Goal: Feedback & Contribution: Contribute content

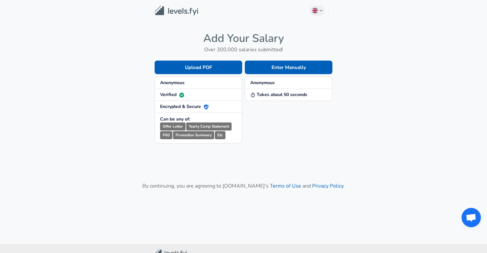
click at [182, 85] on strong "Anonymous" at bounding box center [172, 83] width 25 height 6
click at [279, 97] on strong "Takes about 50 seconds" at bounding box center [278, 95] width 57 height 6
click at [277, 113] on div "Enter Manually Anonymous Takes about 50 seconds" at bounding box center [287, 96] width 90 height 93
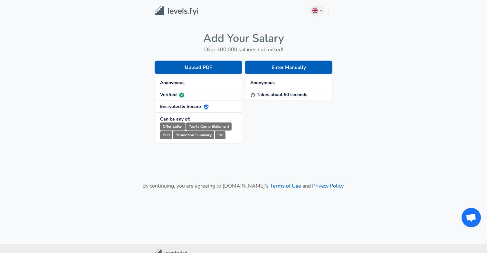
click at [209, 127] on small "Yearly Comp Statement" at bounding box center [208, 127] width 45 height 8
click at [184, 131] on small "Promotion Summary" at bounding box center [193, 135] width 41 height 8
click at [183, 129] on small "Offer Letter" at bounding box center [172, 127] width 25 height 8
click at [186, 133] on small "Promotion Summary" at bounding box center [193, 135] width 41 height 8
click at [206, 132] on small "Promotion Summary" at bounding box center [193, 135] width 41 height 8
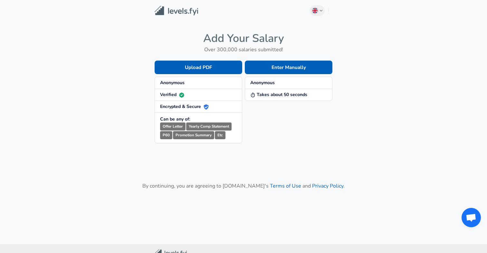
click at [222, 136] on small "Etc" at bounding box center [220, 135] width 11 height 8
click at [222, 95] on span "Verified" at bounding box center [198, 95] width 77 height 6
click at [211, 82] on span "Anonymous" at bounding box center [198, 83] width 77 height 6
click at [215, 71] on button "Upload PDF" at bounding box center [199, 68] width 88 height 14
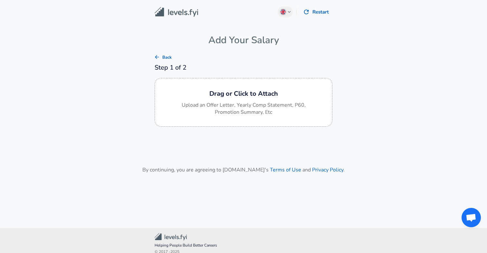
click at [162, 55] on button "Back" at bounding box center [163, 58] width 21 height 10
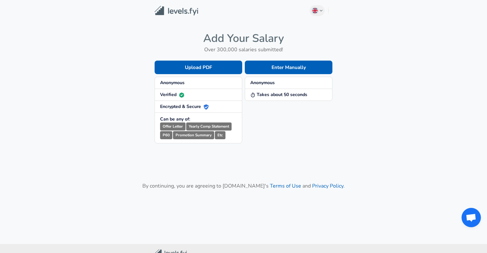
click at [162, 55] on div "Upload PDF Anonymous Verified Encrypted & Secure Can be any of: Offer Letter Ye…" at bounding box center [197, 96] width 90 height 93
click at [274, 63] on button "Enter Manually" at bounding box center [289, 68] width 88 height 14
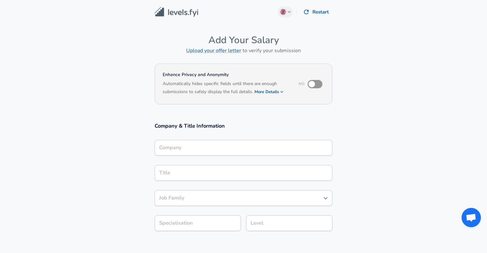
click at [208, 143] on input "Company" at bounding box center [244, 148] width 172 height 10
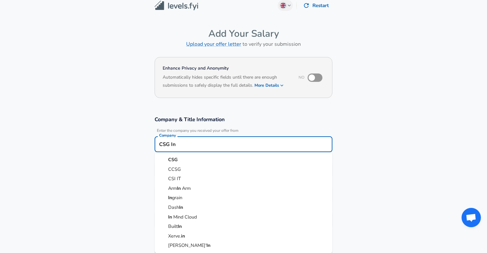
click at [205, 158] on li "CSG" at bounding box center [244, 160] width 178 height 10
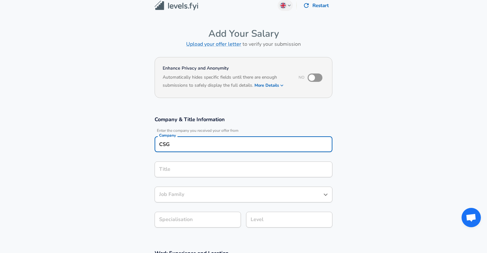
type input "CSG"
click at [205, 169] on input "Title" at bounding box center [244, 169] width 172 height 10
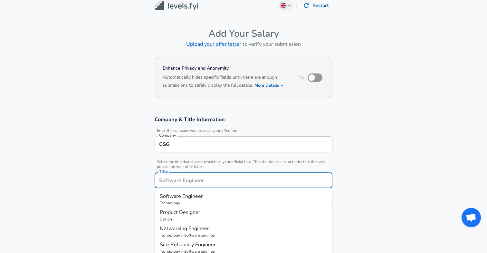
scroll to position [19, 0]
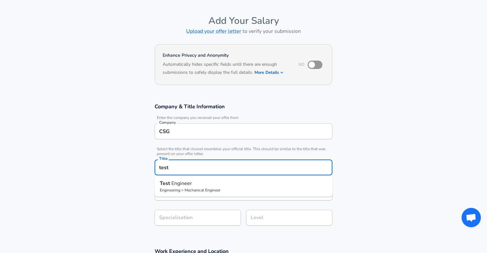
click at [208, 188] on p "Engineering > Mechanical Engineer" at bounding box center [244, 190] width 168 height 6
type input "Test Engineer"
type input "Manufacturing"
type input "Mechanical Engineer"
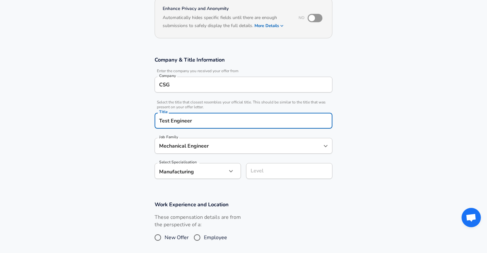
click at [207, 146] on input "Mechanical Engineer" at bounding box center [239, 146] width 162 height 10
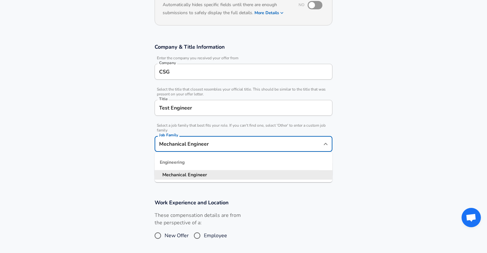
click at [207, 146] on input "Mechanical Engineer" at bounding box center [239, 144] width 162 height 10
click at [201, 168] on div "Engineering" at bounding box center [244, 162] width 178 height 15
click at [184, 112] on input "Test Engineer" at bounding box center [244, 108] width 172 height 10
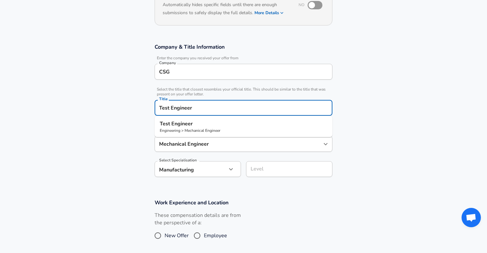
click at [184, 112] on input "Test Engineer" at bounding box center [244, 108] width 172 height 10
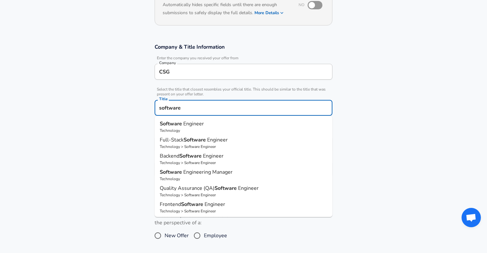
click at [173, 126] on strong "Software" at bounding box center [172, 123] width 24 height 7
type input "Software Engineer"
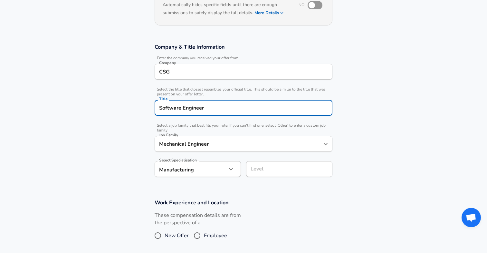
type input "Software Engineer"
click at [182, 173] on body "English ([GEOGRAPHIC_DATA]) Change Restart Add Your Salary Upload your offer le…" at bounding box center [243, 47] width 487 height 253
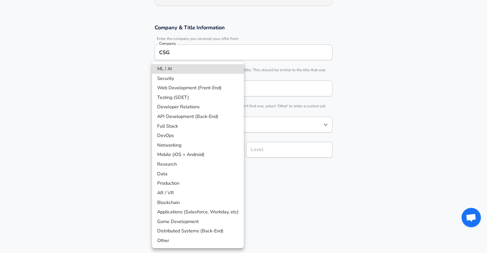
click at [172, 94] on li "Testing (SDET)" at bounding box center [198, 98] width 92 height 10
type input "Testing (SDET)"
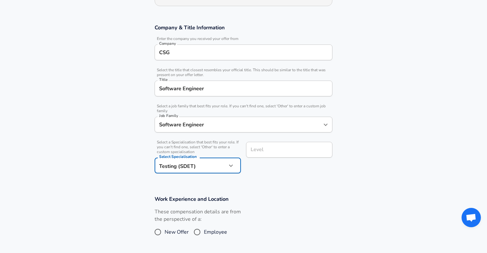
click at [259, 153] on div "Level Level" at bounding box center [289, 150] width 86 height 17
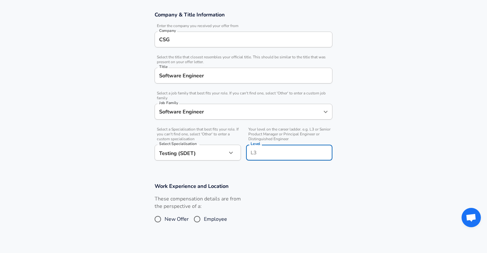
click at [259, 153] on input "Level" at bounding box center [289, 153] width 81 height 10
click at [268, 178] on form "Enhance Privacy and Anonymity No Automatically hides specific fields until ther…" at bounding box center [243, 119] width 487 height 338
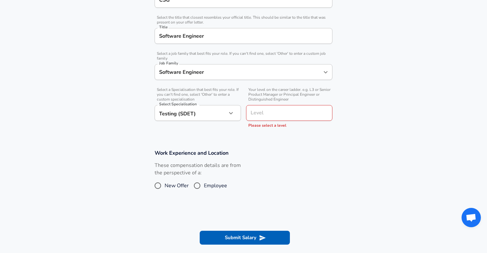
scroll to position [155, 0]
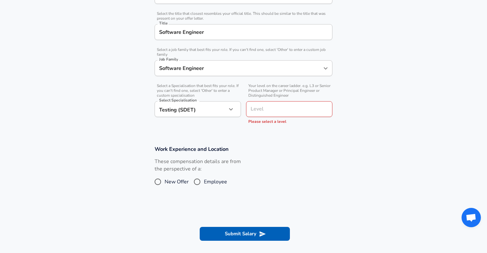
click at [162, 183] on input "New Offer" at bounding box center [158, 182] width 14 height 10
radio input "true"
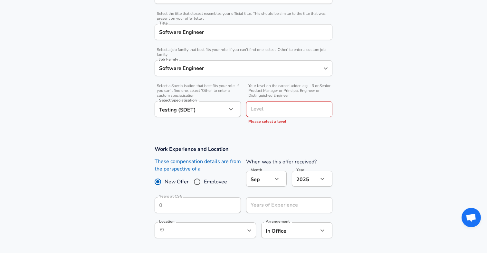
click at [194, 182] on input "Employee" at bounding box center [198, 182] width 14 height 10
radio input "true"
radio input "false"
click at [133, 179] on section "Work Experience and Location These compensation details are from the perspectiv…" at bounding box center [243, 195] width 487 height 115
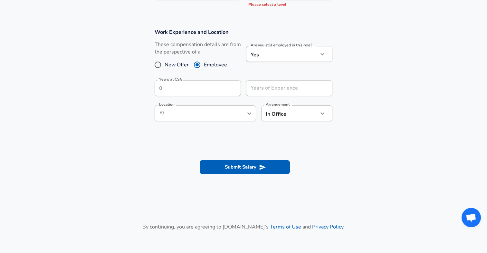
scroll to position [275, 0]
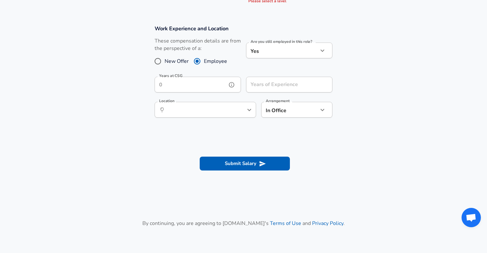
click at [207, 85] on input "Years at CSG" at bounding box center [191, 85] width 72 height 16
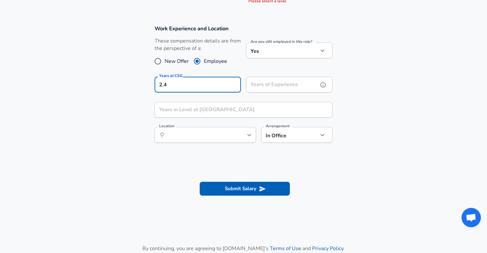
click at [284, 84] on input "Years of Experience" at bounding box center [282, 85] width 72 height 16
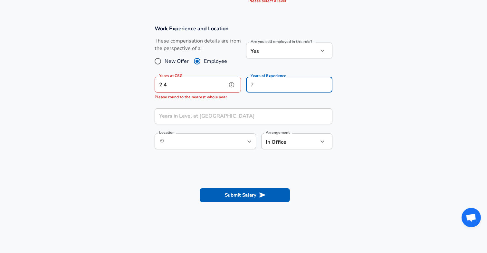
click at [175, 81] on input "2.4" at bounding box center [191, 85] width 72 height 16
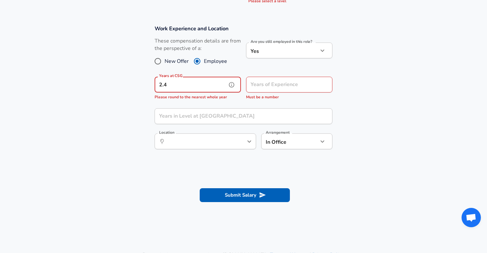
click at [205, 87] on input "2.4" at bounding box center [191, 85] width 72 height 16
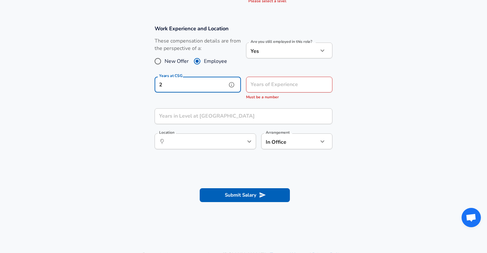
type input "2"
click at [224, 99] on div "Years at CSG 2 Years at [GEOGRAPHIC_DATA]" at bounding box center [196, 88] width 92 height 32
click at [227, 112] on input "Years in Level at [GEOGRAPHIC_DATA]" at bounding box center [237, 116] width 164 height 16
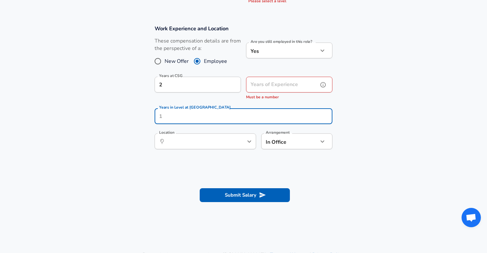
click at [270, 88] on input "Years of Experience" at bounding box center [282, 85] width 72 height 16
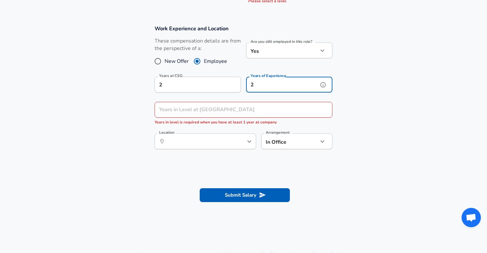
type input "2"
click at [258, 107] on input "Years in Level at [GEOGRAPHIC_DATA]" at bounding box center [237, 110] width 164 height 16
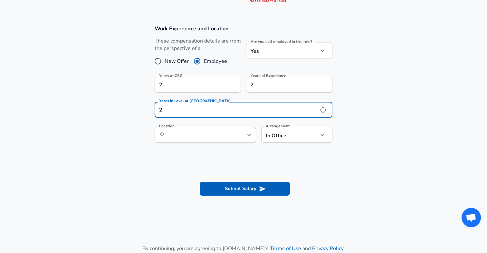
click at [242, 136] on button "help" at bounding box center [239, 135] width 10 height 10
type input "2"
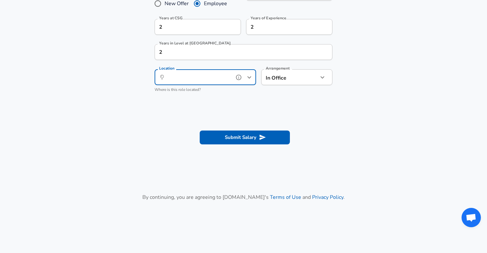
scroll to position [334, 0]
click at [228, 81] on input "Location" at bounding box center [198, 76] width 66 height 10
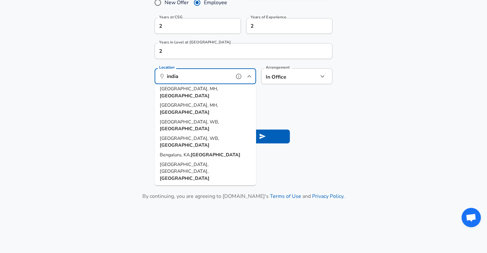
scroll to position [22, 0]
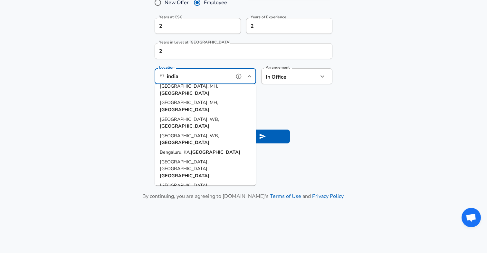
click at [200, 149] on strong "[GEOGRAPHIC_DATA]" at bounding box center [216, 152] width 50 height 6
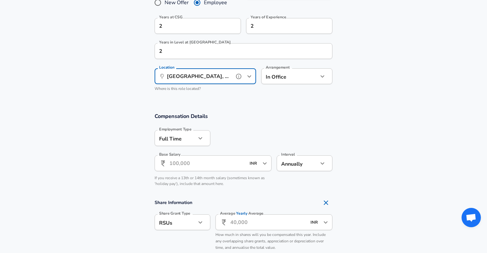
type input "[GEOGRAPHIC_DATA], [GEOGRAPHIC_DATA], [GEOGRAPHIC_DATA]"
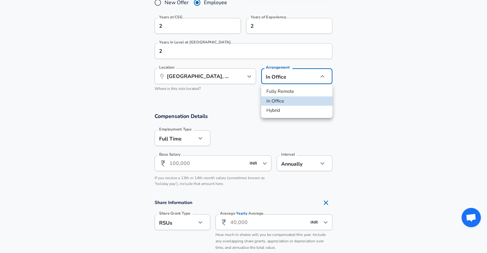
click at [280, 95] on li "Fully Remote" at bounding box center [296, 92] width 71 height 10
type input "remote"
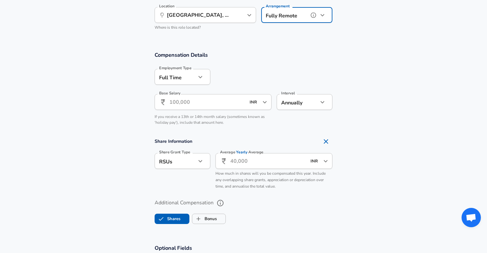
scroll to position [398, 0]
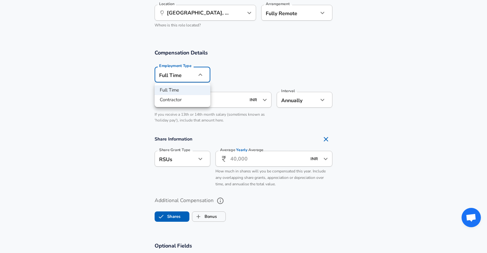
click at [126, 91] on div at bounding box center [243, 126] width 487 height 253
click at [179, 98] on input "Base Salary" at bounding box center [208, 100] width 76 height 16
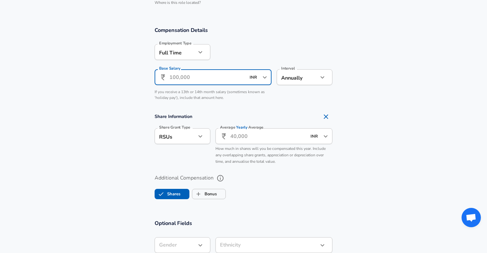
scroll to position [421, 0]
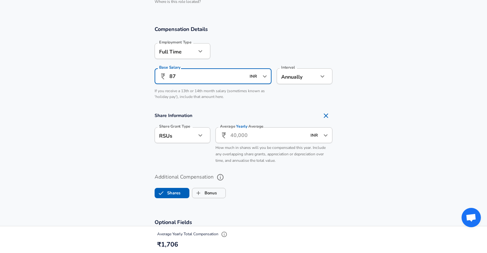
type input "8"
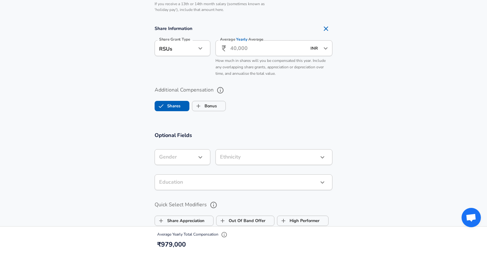
scroll to position [508, 0]
type input "9,79,000"
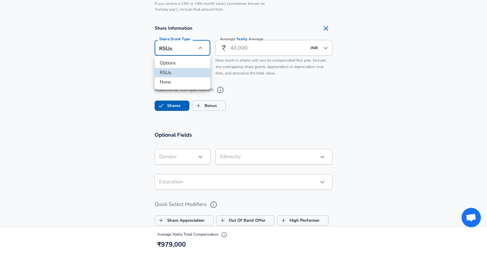
click at [191, 82] on li "None" at bounding box center [183, 82] width 56 height 10
type input "none"
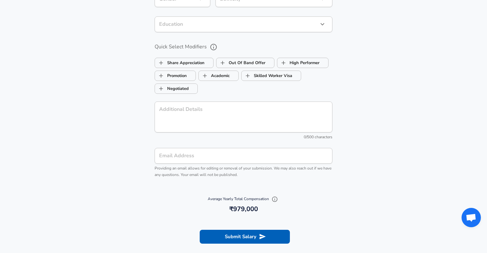
scroll to position [672, 0]
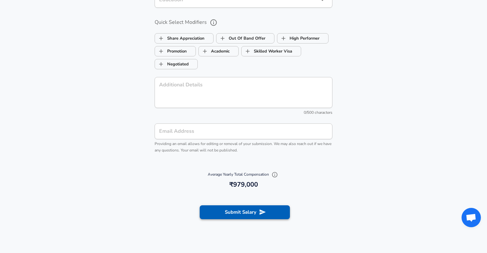
click at [231, 211] on button "Submit Salary" at bounding box center [245, 212] width 90 height 14
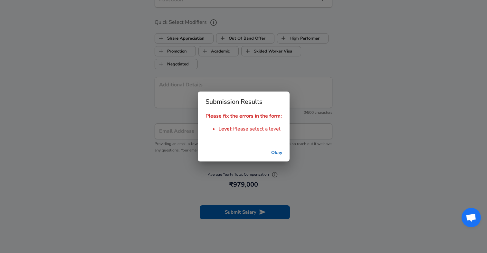
click at [276, 151] on button "Okay" at bounding box center [277, 153] width 21 height 12
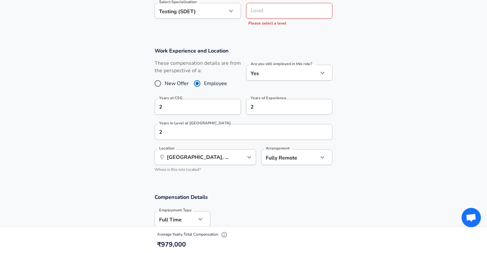
scroll to position [251, 0]
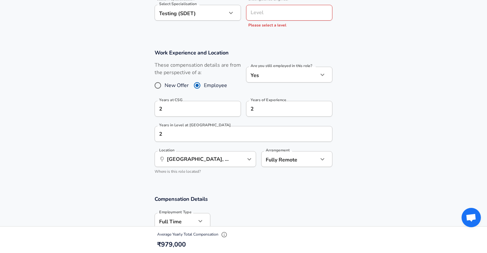
click at [279, 17] on input "Level" at bounding box center [289, 13] width 81 height 10
type input "l1"
click at [313, 48] on section "Work Experience and Location These compensation details are from the perspectiv…" at bounding box center [243, 115] width 487 height 146
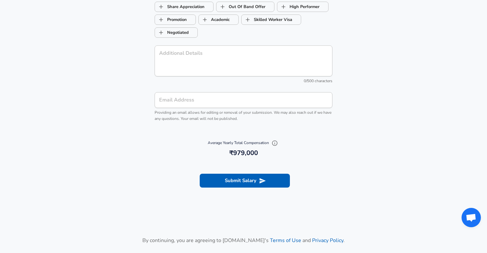
scroll to position [774, 0]
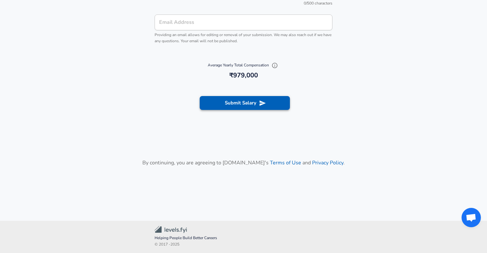
click at [269, 98] on button "Submit Salary" at bounding box center [245, 103] width 90 height 14
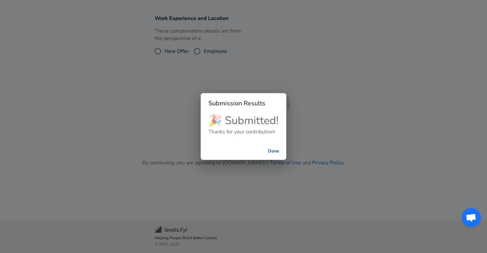
scroll to position [239, 0]
